Goal: Entertainment & Leisure: Consume media (video, audio)

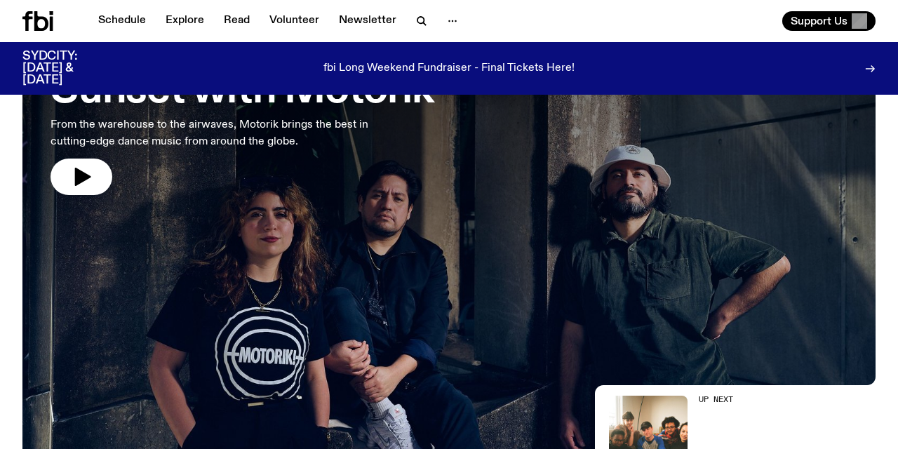
scroll to position [143, 0]
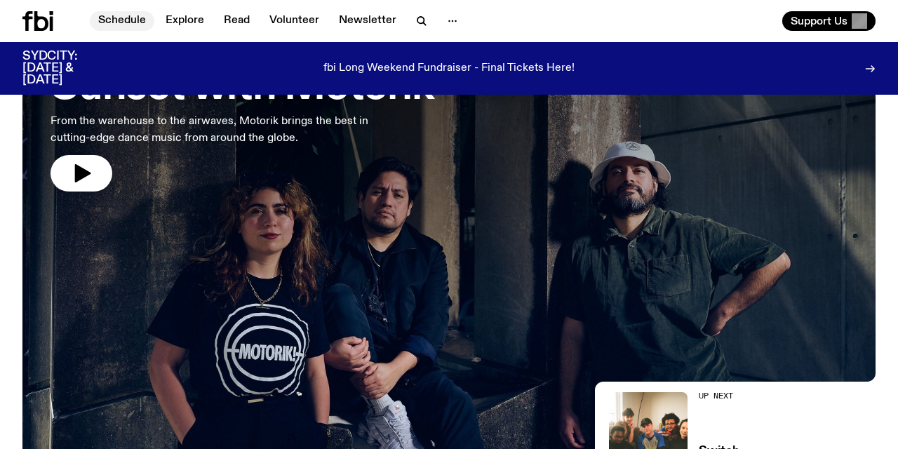
click at [123, 15] on link "Schedule" at bounding box center [122, 21] width 65 height 20
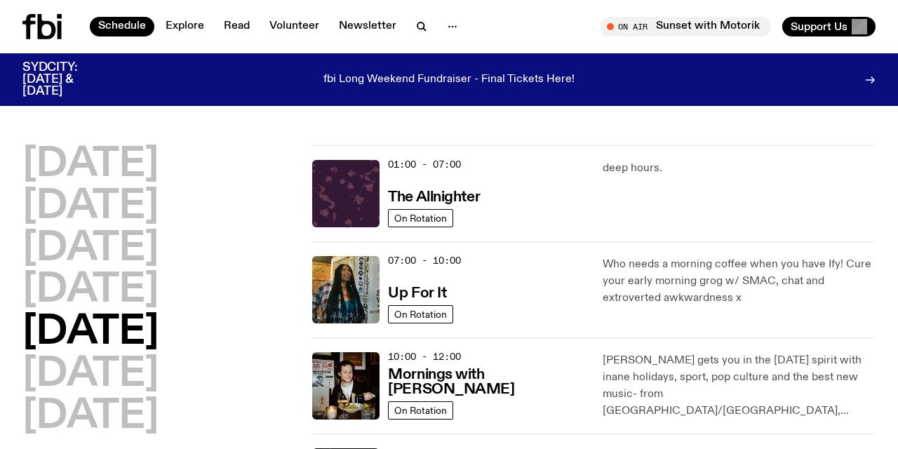
click at [281, 380] on div "[DATE] [DATE] [DATE] [DATE] [DATE] [DATE] [DATE]" at bounding box center [158, 290] width 273 height 291
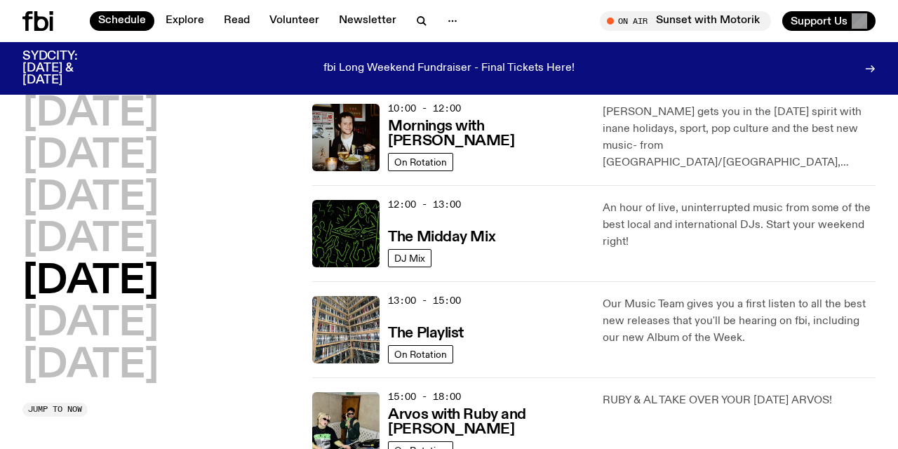
scroll to position [267, 0]
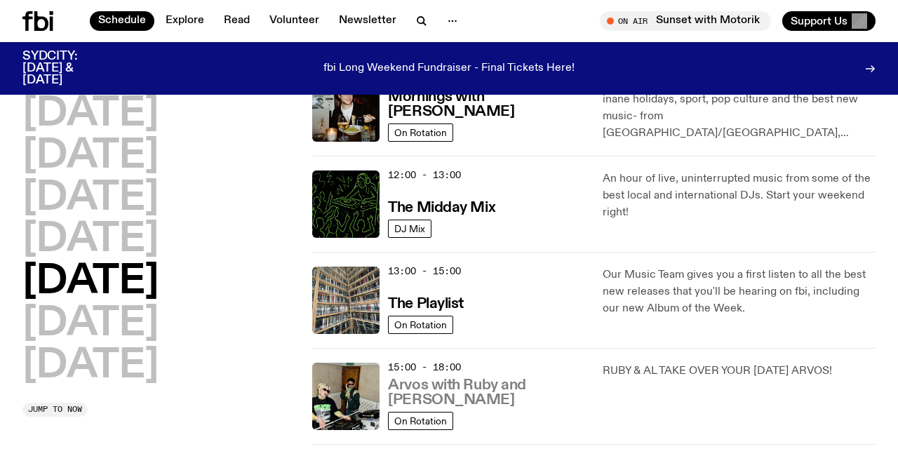
click at [503, 395] on h3 "Arvos with Ruby and [PERSON_NAME]" at bounding box center [486, 392] width 197 height 29
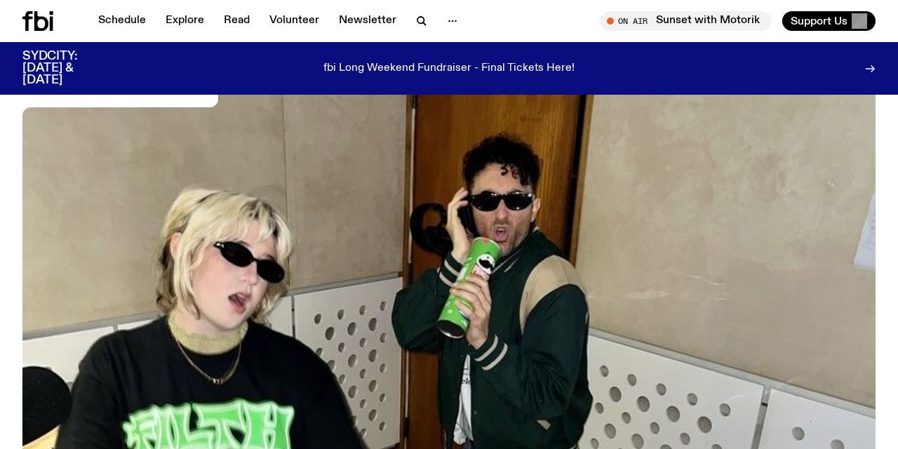
scroll to position [194, 0]
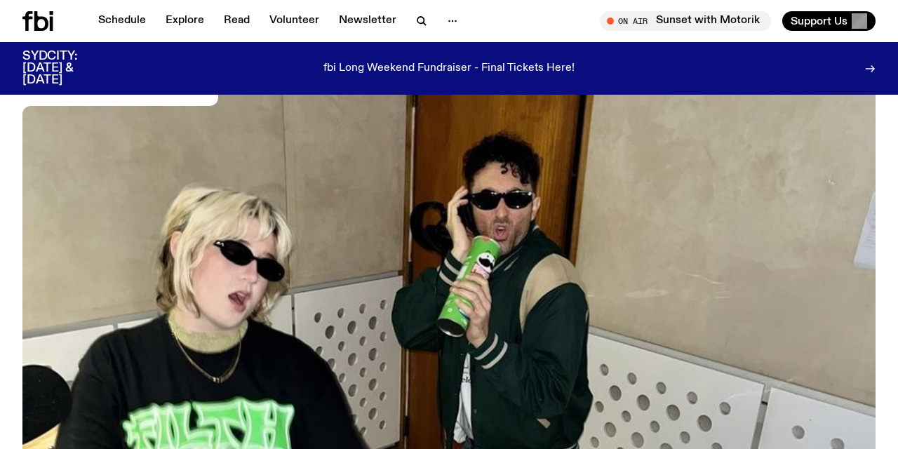
click at [460, 375] on img at bounding box center [448, 321] width 853 height 480
click at [373, 351] on img at bounding box center [448, 321] width 853 height 480
click at [247, 386] on img at bounding box center [448, 321] width 853 height 480
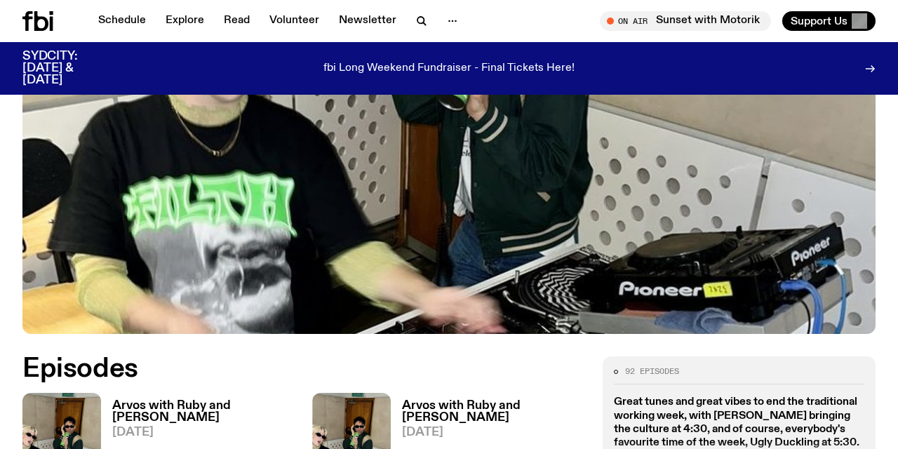
scroll to position [422, 0]
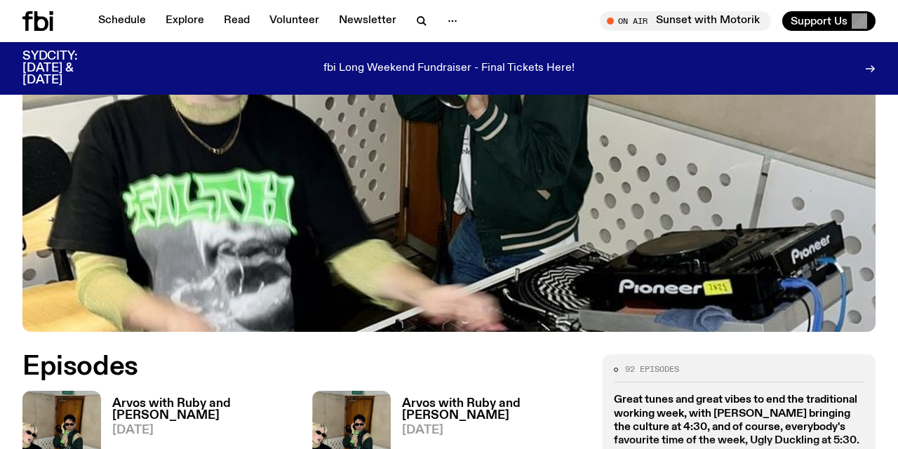
click at [156, 398] on h3 "Arvos with Ruby and [PERSON_NAME]" at bounding box center [203, 410] width 183 height 24
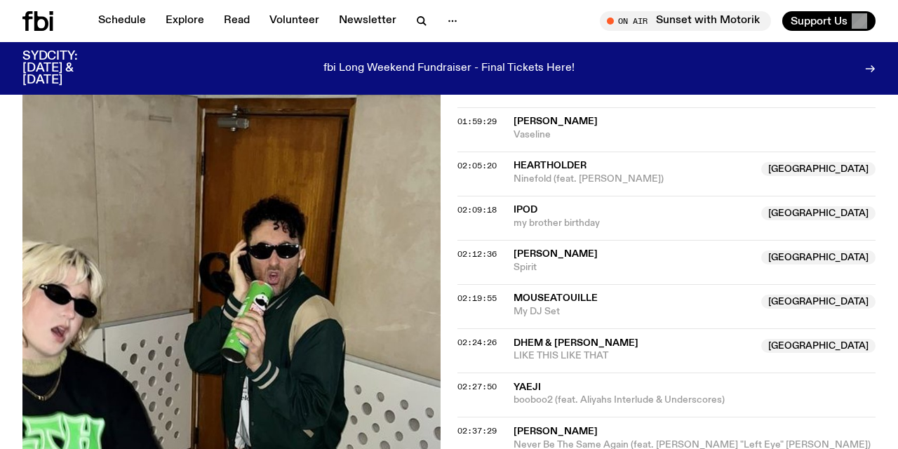
scroll to position [1750, 0]
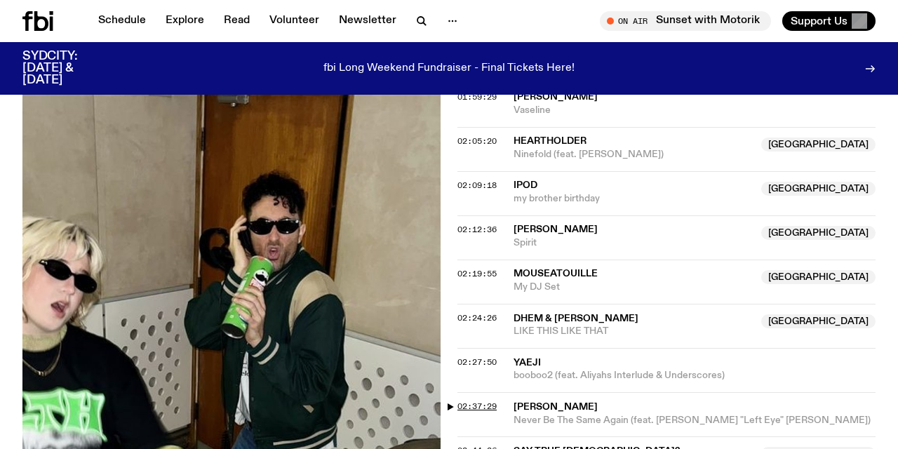
click at [471, 401] on span "02:37:29" at bounding box center [476, 406] width 39 height 11
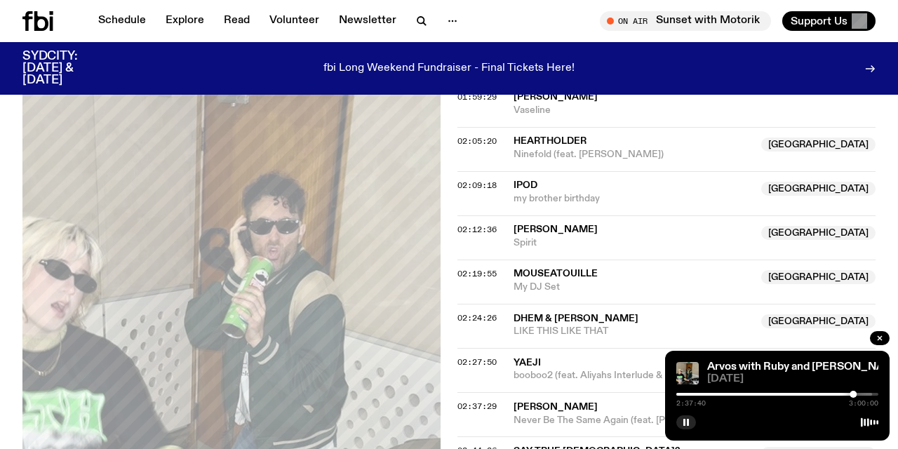
click at [846, 394] on div at bounding box center [752, 394] width 202 height 3
click at [850, 396] on div "2:31:48 3:00:00" at bounding box center [777, 398] width 202 height 17
click at [854, 393] on div at bounding box center [775, 394] width 202 height 3
click at [851, 394] on div at bounding box center [853, 394] width 7 height 7
click at [860, 393] on div at bounding box center [775, 394] width 202 height 3
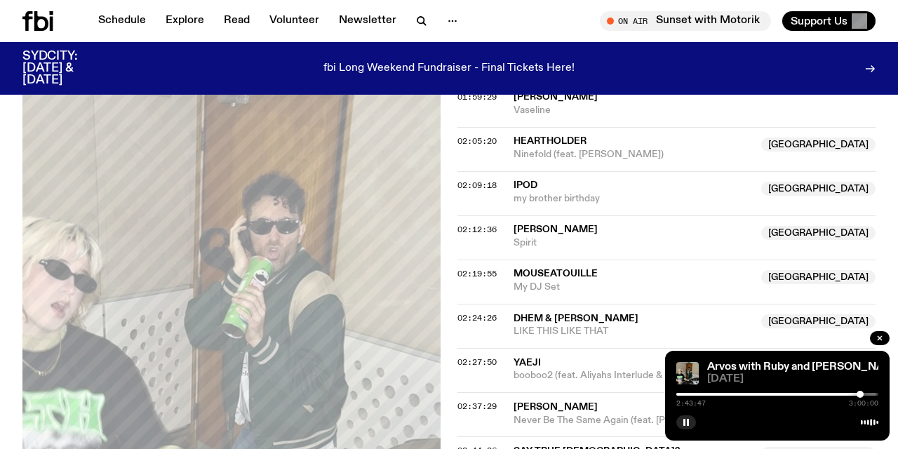
click at [857, 393] on div at bounding box center [759, 394] width 202 height 3
click at [862, 391] on div at bounding box center [861, 394] width 7 height 7
click at [861, 391] on div at bounding box center [861, 394] width 7 height 7
click at [856, 392] on div "2:44:25 3:00:00" at bounding box center [777, 398] width 202 height 17
click at [857, 394] on div at bounding box center [760, 394] width 202 height 3
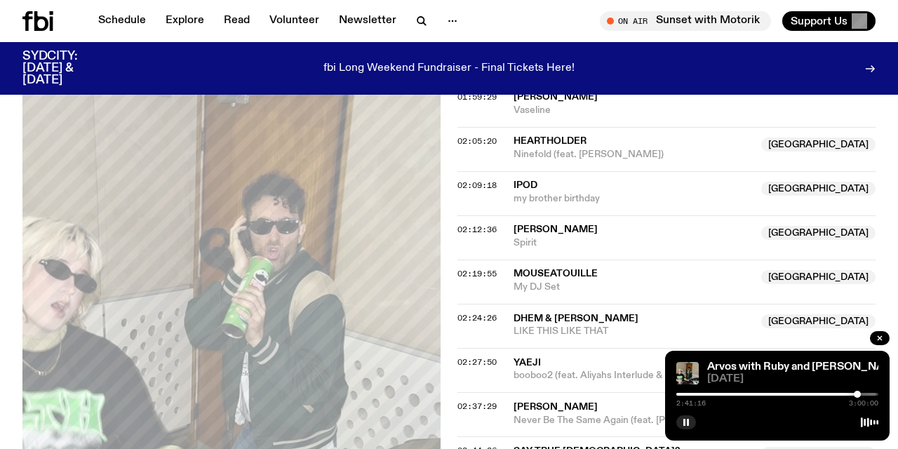
click at [862, 392] on div "2:41:16 3:00:00" at bounding box center [777, 398] width 202 height 17
click at [862, 394] on div at bounding box center [775, 394] width 202 height 3
click at [860, 392] on div at bounding box center [860, 394] width 7 height 7
click at [869, 393] on div at bounding box center [775, 394] width 202 height 3
click at [874, 393] on div at bounding box center [775, 394] width 202 height 3
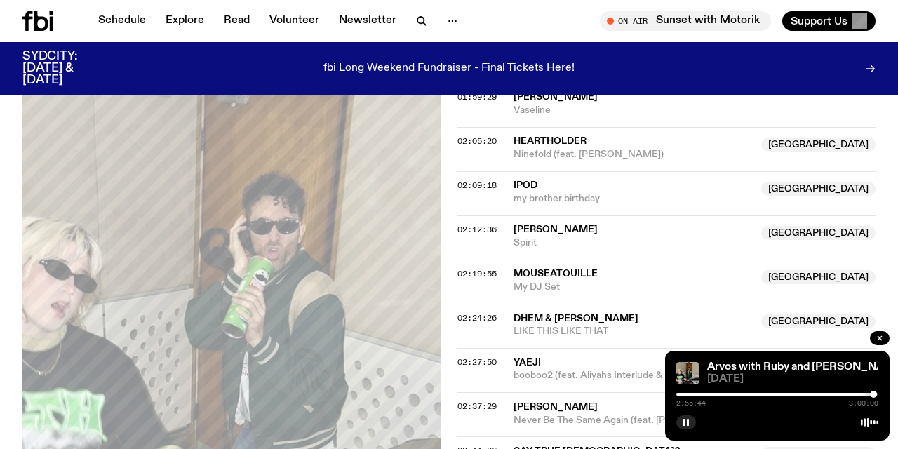
click at [876, 392] on div at bounding box center [873, 394] width 7 height 7
click at [882, 337] on icon "button" at bounding box center [880, 338] width 4 height 4
